Goal: Check status: Check status

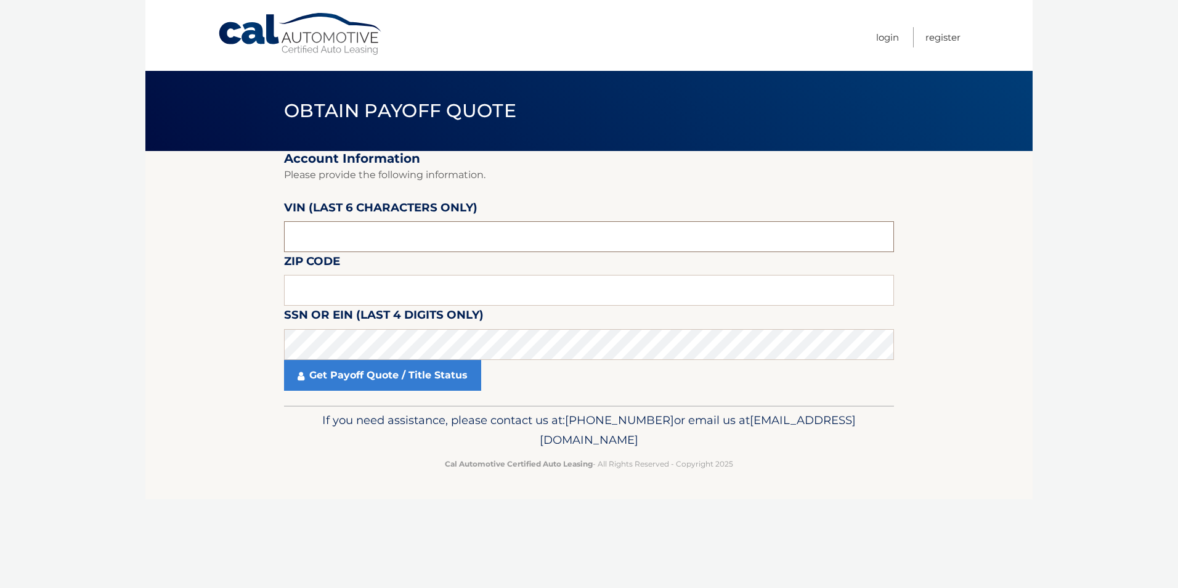
click at [338, 234] on input "text" at bounding box center [589, 236] width 610 height 31
click at [351, 248] on input "text" at bounding box center [589, 236] width 610 height 31
click at [330, 291] on input "text" at bounding box center [589, 290] width 610 height 31
type input "08831"
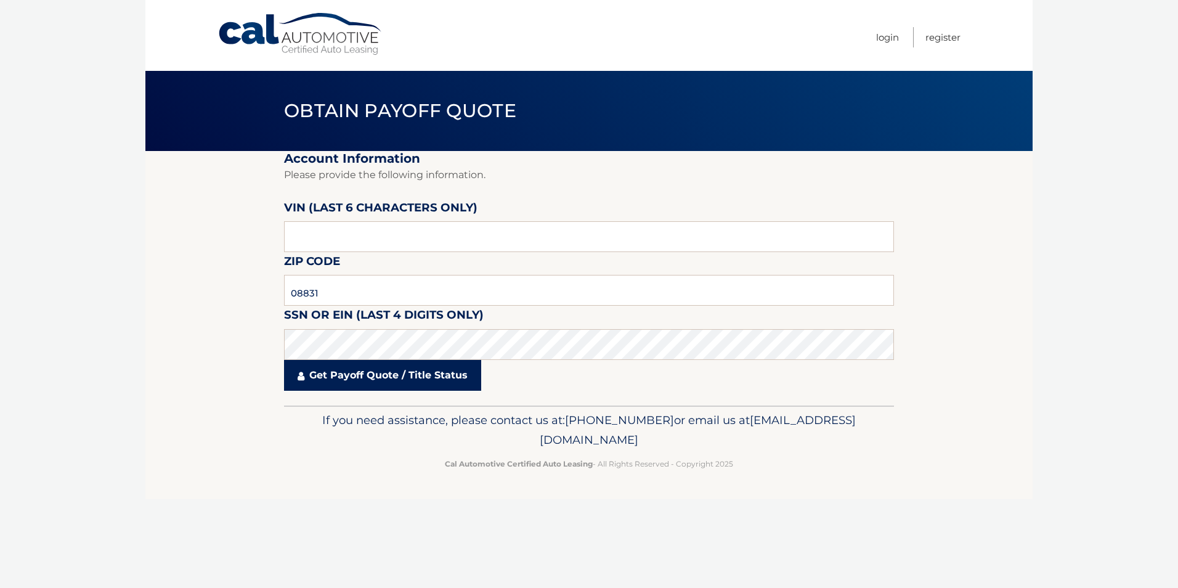
click at [333, 377] on link "Get Payoff Quote / Title Status" at bounding box center [382, 375] width 197 height 31
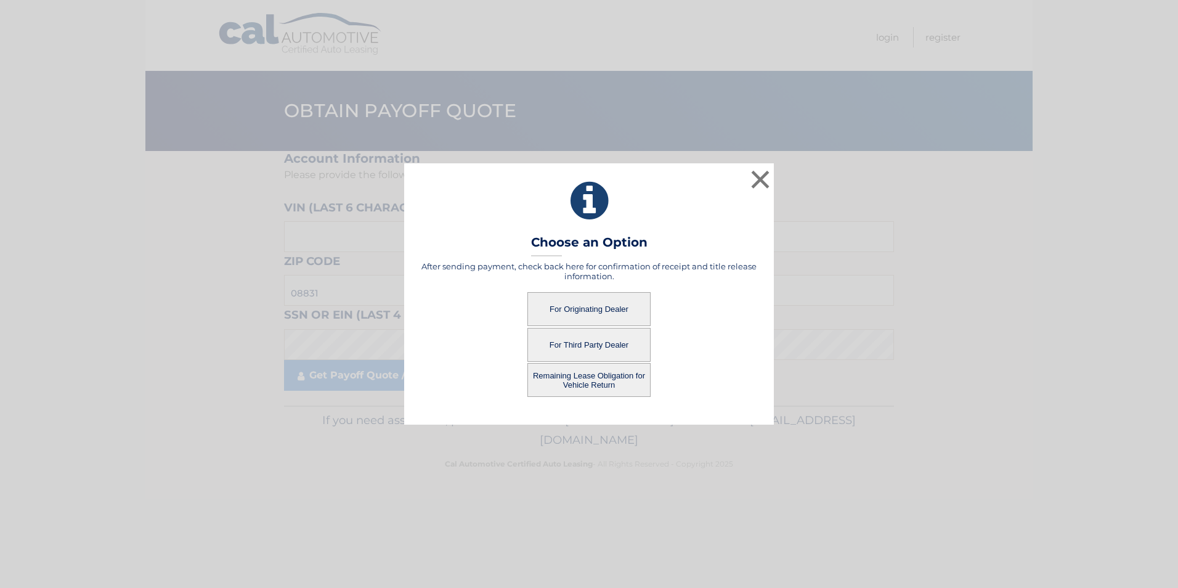
click at [562, 378] on button "Remaining Lease Obligation for Vehicle Return" at bounding box center [588, 380] width 123 height 34
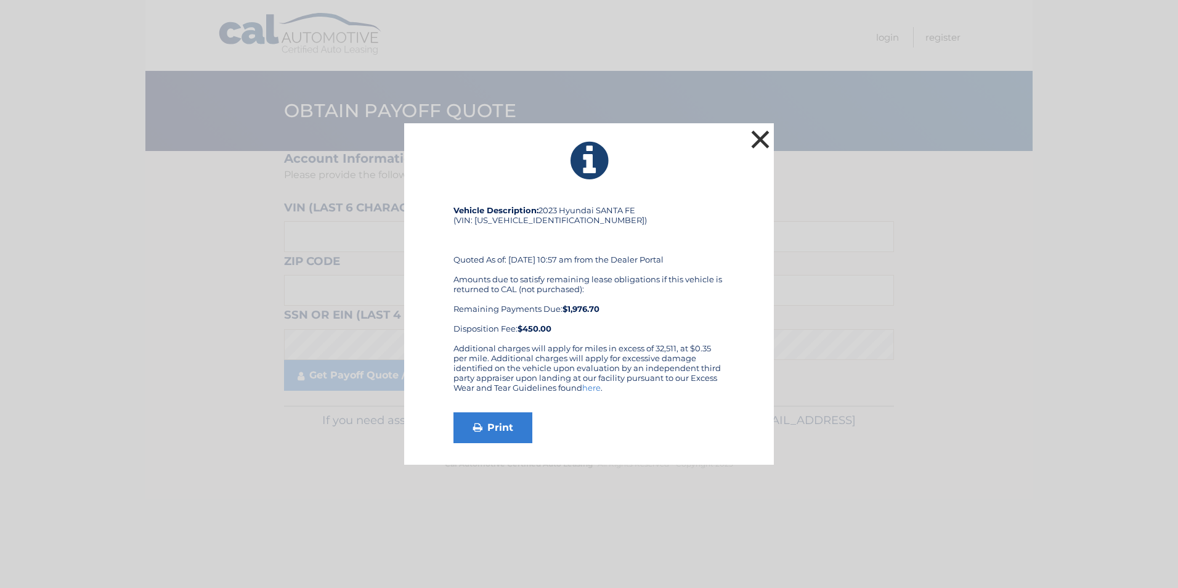
click at [758, 140] on button "×" at bounding box center [760, 139] width 25 height 25
